Goal: Transaction & Acquisition: Obtain resource

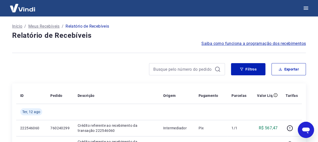
scroll to position [16, 0]
click at [240, 70] on icon "button" at bounding box center [242, 69] width 4 height 4
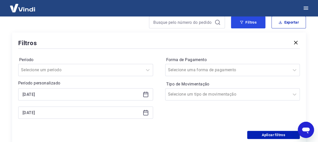
scroll to position [49, 0]
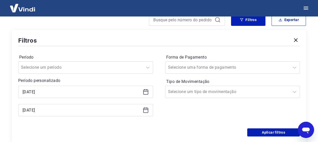
click at [145, 93] on icon at bounding box center [146, 91] width 6 height 6
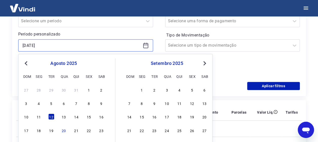
scroll to position [96, 0]
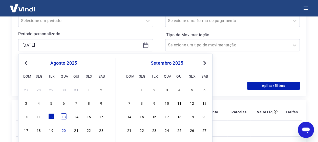
click at [66, 118] on div "13" at bounding box center [64, 116] width 6 height 6
type input "[DATE]"
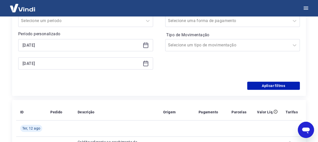
click at [146, 64] on icon at bounding box center [146, 63] width 6 height 6
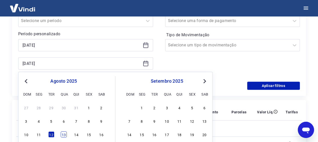
click at [65, 133] on div "13" at bounding box center [64, 134] width 6 height 6
type input "[DATE]"
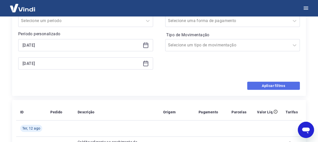
click at [266, 86] on button "Aplicar filtros" at bounding box center [273, 85] width 53 height 8
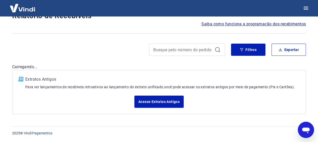
scroll to position [19, 0]
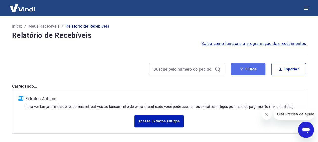
click at [248, 70] on button "Filtros" at bounding box center [248, 69] width 34 height 12
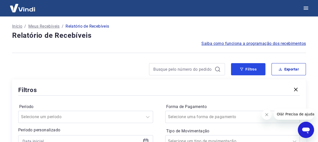
scroll to position [68, 0]
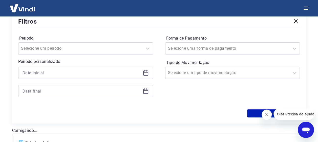
click at [146, 73] on icon at bounding box center [146, 73] width 6 height 6
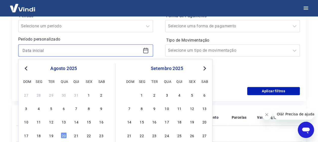
scroll to position [96, 0]
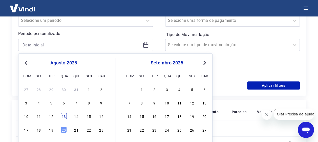
click at [65, 118] on div "13" at bounding box center [64, 116] width 6 height 6
type input "[DATE]"
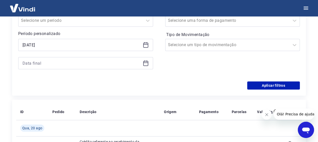
click at [144, 64] on icon at bounding box center [146, 63] width 6 height 6
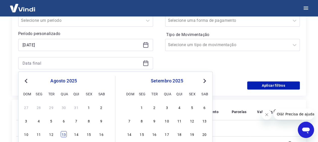
click at [64, 132] on div "13" at bounding box center [64, 134] width 6 height 6
type input "[DATE]"
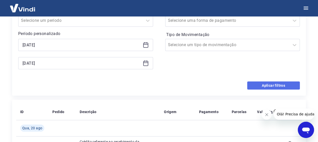
click at [271, 85] on button "Aplicar filtros" at bounding box center [273, 85] width 53 height 8
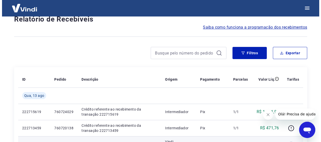
scroll to position [16, 0]
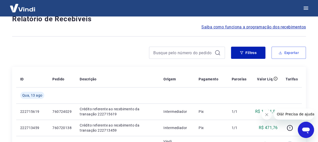
click at [290, 55] on button "Exportar" at bounding box center [288, 53] width 34 height 12
type input "[DATE]"
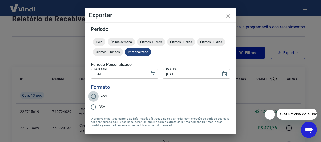
click at [96, 98] on input "Excel" at bounding box center [93, 96] width 11 height 11
radio input "true"
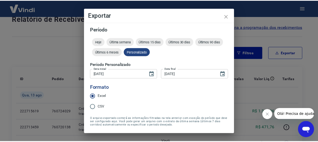
scroll to position [16, 0]
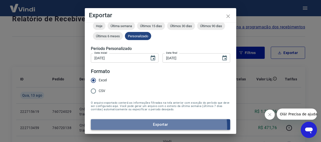
click at [158, 126] on button "Exportar" at bounding box center [161, 124] width 140 height 11
